Goal: Task Accomplishment & Management: Manage account settings

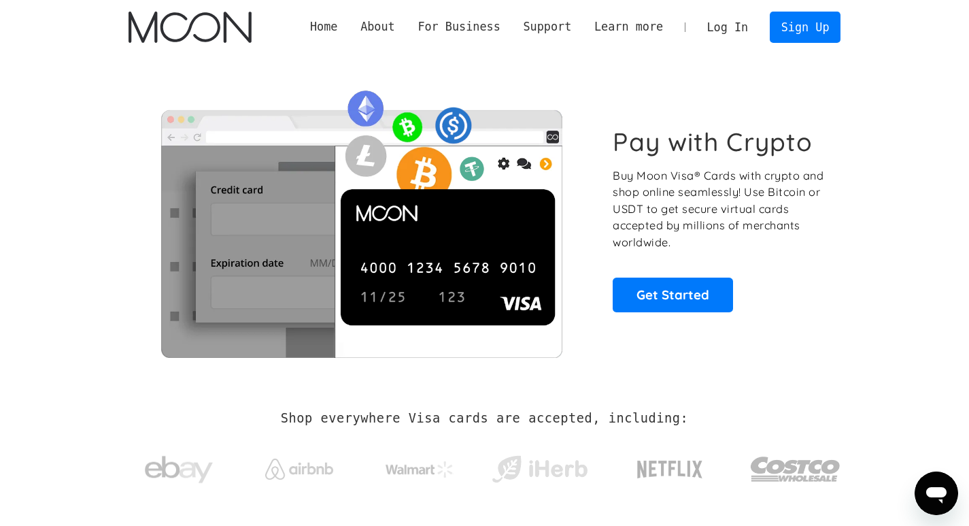
click at [737, 24] on link "Log In" at bounding box center [728, 27] width 64 height 30
click at [736, 22] on link "Log In" at bounding box center [728, 27] width 64 height 30
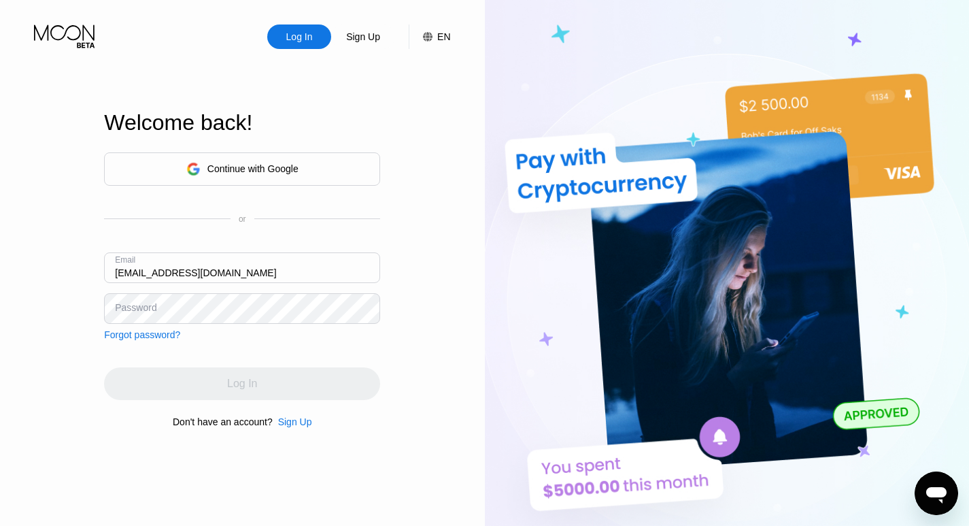
type input "[EMAIL_ADDRESS][DOMAIN_NAME]"
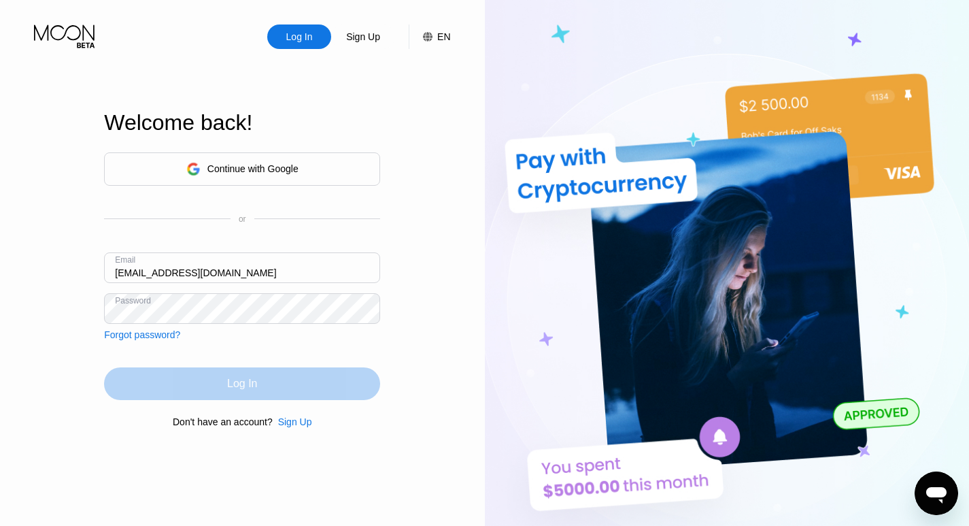
click at [229, 384] on div "Log In" at bounding box center [242, 384] width 30 height 14
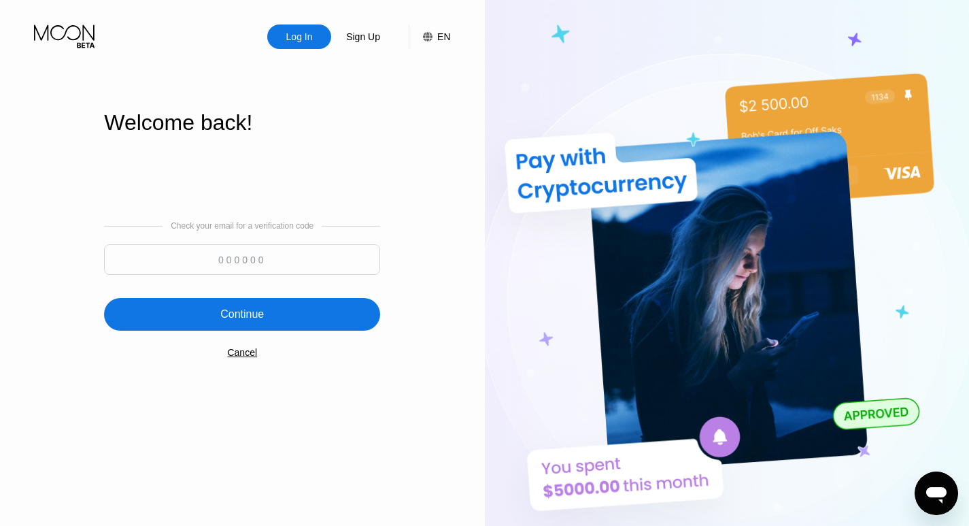
paste input "196294"
type input "196294"
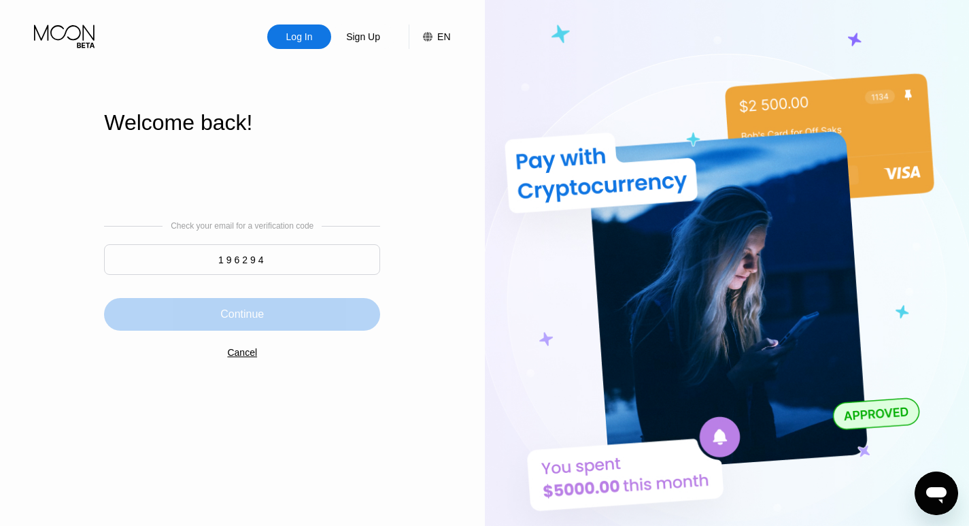
click at [243, 310] on div "Continue" at bounding box center [242, 314] width 44 height 14
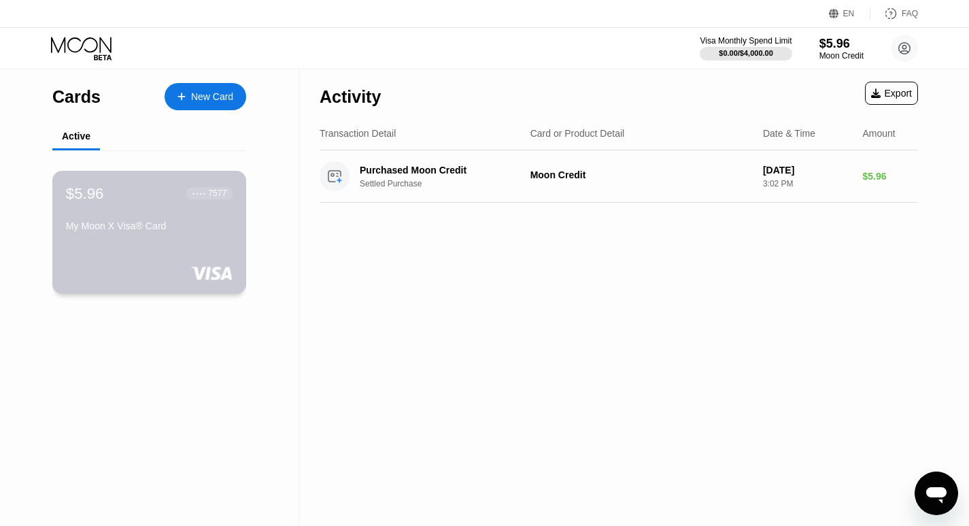
click at [161, 221] on div "$5.96 ● ● ● ● 7577 My Moon X Visa® Card" at bounding box center [149, 210] width 167 height 52
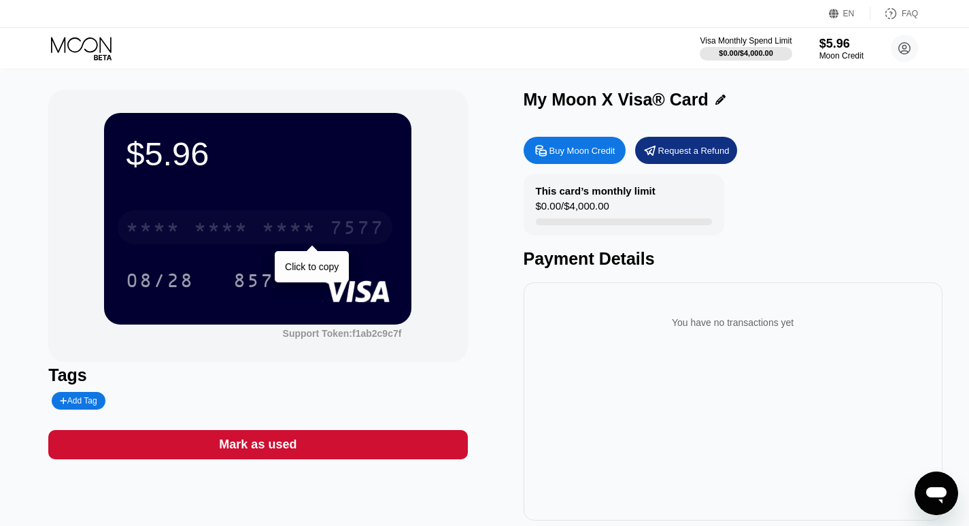
click at [253, 239] on div "* * * * * * * * * * * * 7577" at bounding box center [255, 227] width 275 height 34
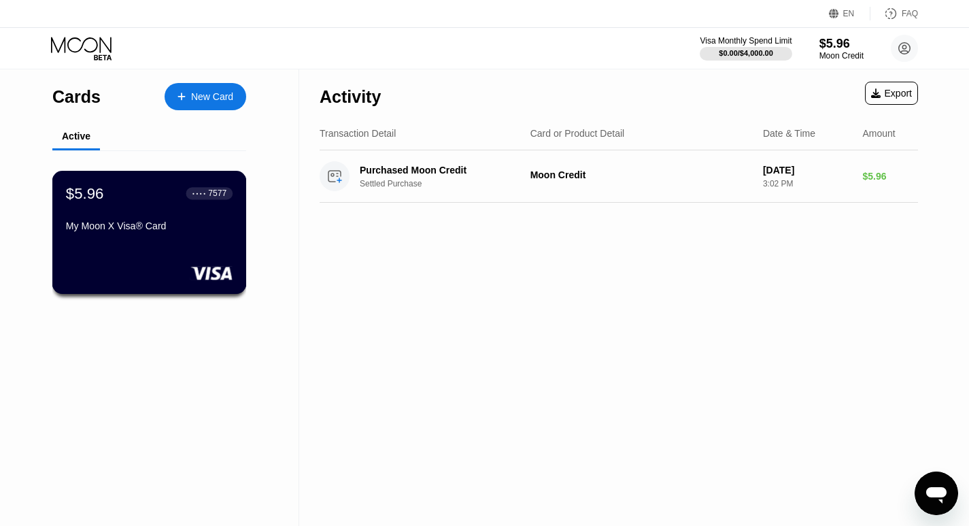
click at [158, 197] on div "$5.96 ● ● ● ● 7577" at bounding box center [149, 193] width 167 height 18
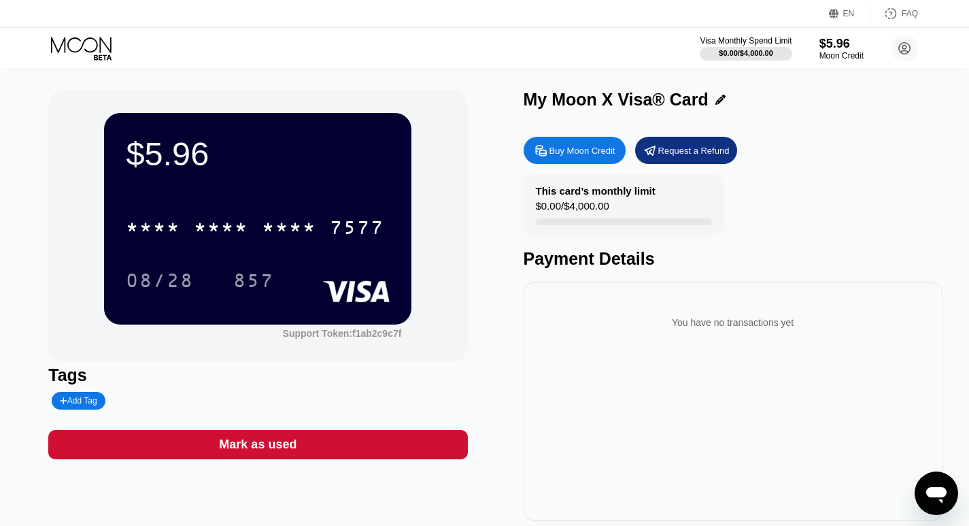
click at [285, 261] on div "* * * * * * * * * * * * 7577 08/28 857" at bounding box center [258, 240] width 264 height 80
click at [908, 48] on circle at bounding box center [904, 48] width 27 height 27
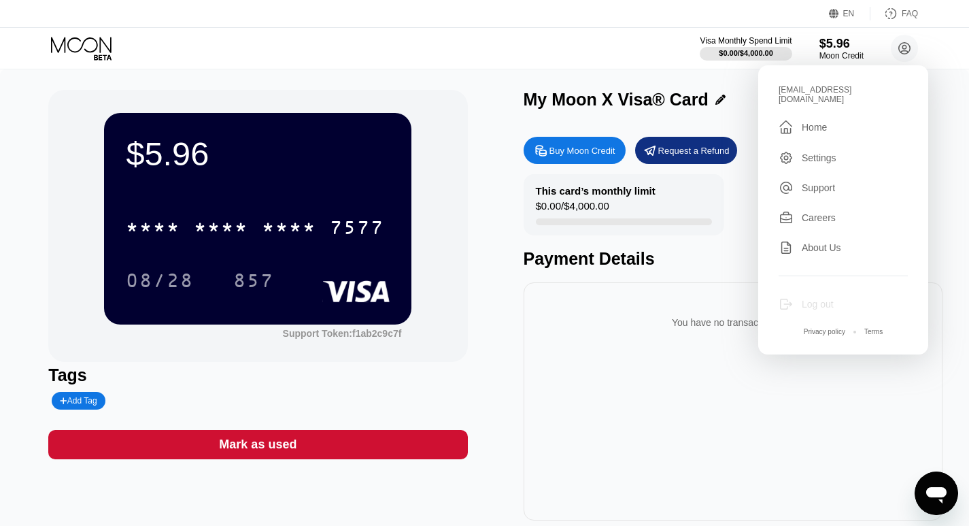
click at [819, 299] on div "Log out" at bounding box center [818, 304] width 32 height 11
